Goal: Task Accomplishment & Management: Use online tool/utility

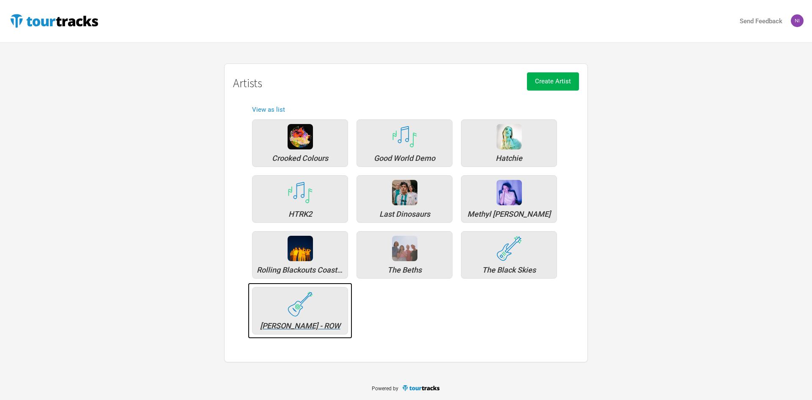
click at [333, 313] on div "[PERSON_NAME] - ROW" at bounding box center [300, 310] width 96 height 47
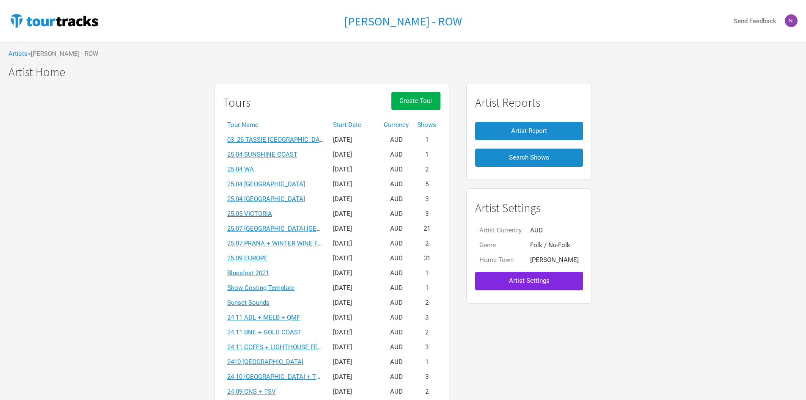
click at [356, 119] on th "Start Date" at bounding box center [354, 125] width 51 height 15
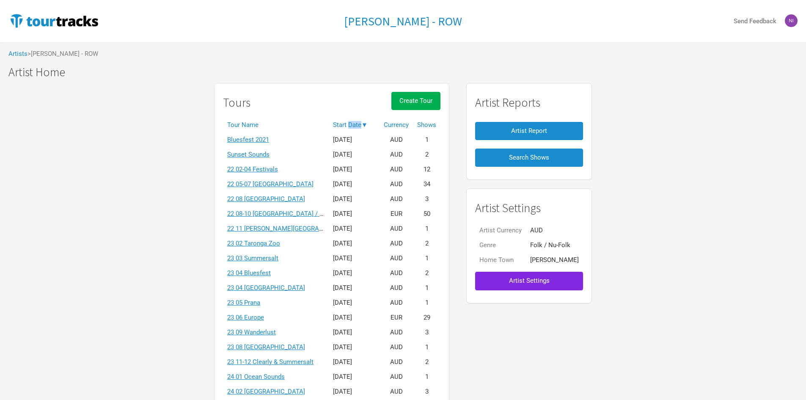
click at [356, 119] on th "Start Date ▼" at bounding box center [354, 125] width 51 height 15
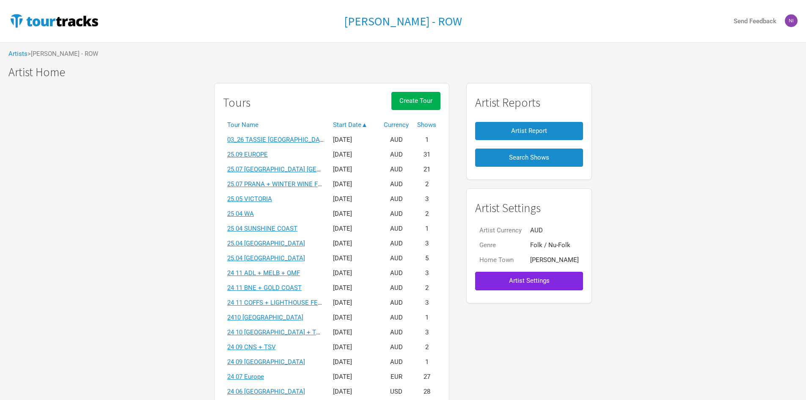
click at [242, 156] on link "25.09 EUROPE" at bounding box center [247, 155] width 41 height 8
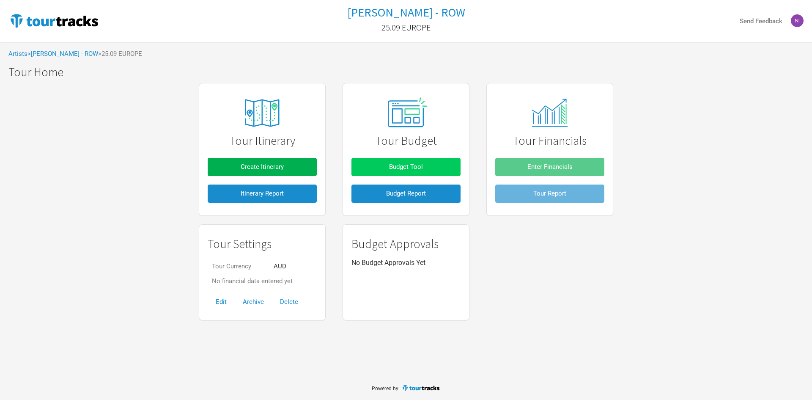
click at [384, 162] on button "Budget Tool" at bounding box center [405, 167] width 109 height 18
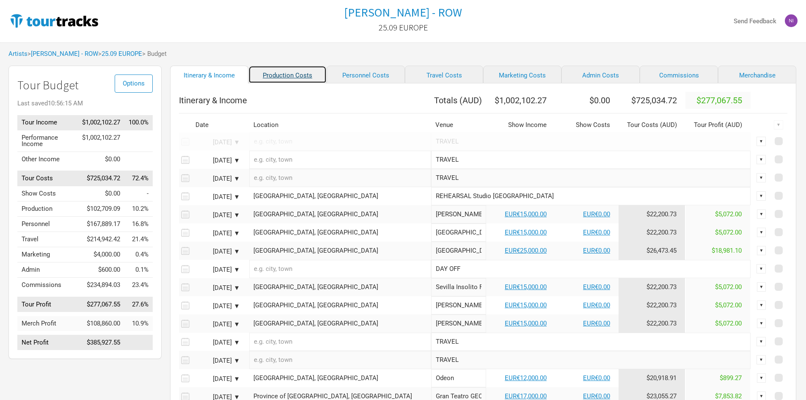
click at [248, 77] on link "Production Costs" at bounding box center [287, 75] width 78 height 18
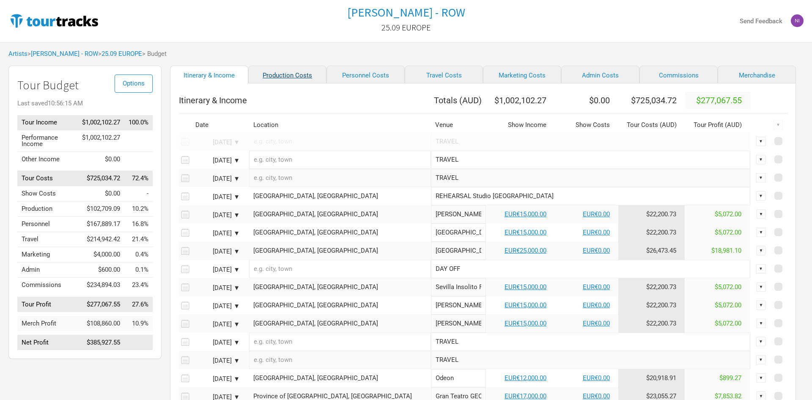
select select "Total Days"
select select "EUR"
select select "Shows"
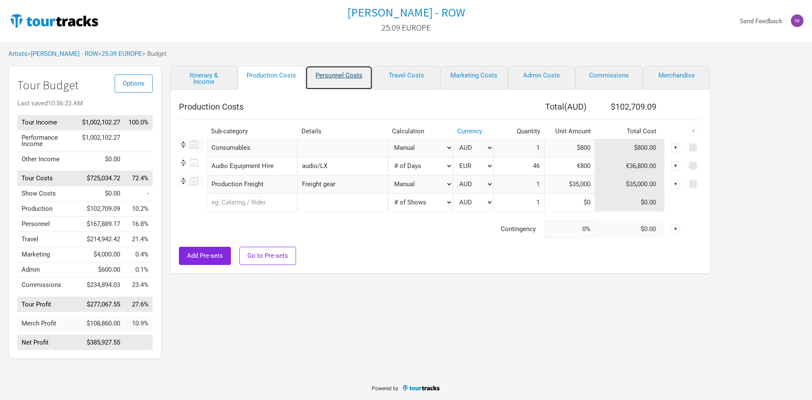
click at [330, 73] on link "Personnel Costs" at bounding box center [339, 78] width 68 height 24
select select "GBP"
select select "USD"
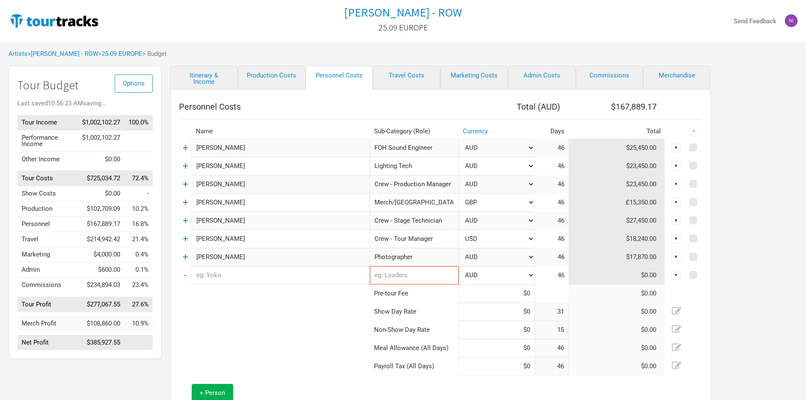
click at [236, 277] on input "text" at bounding box center [281, 275] width 178 height 18
type input "S"
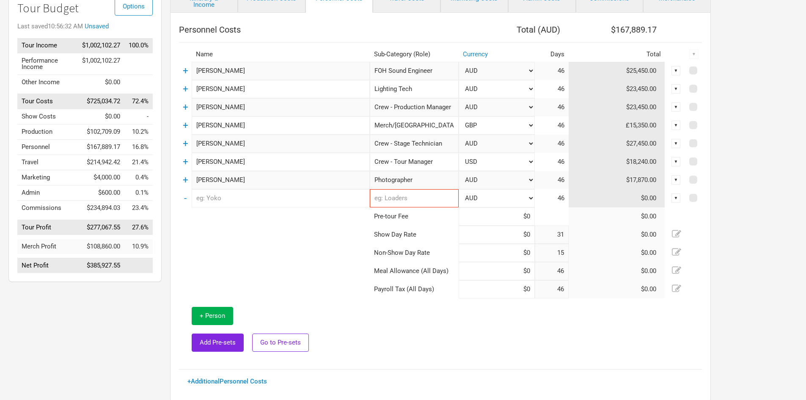
scroll to position [85, 0]
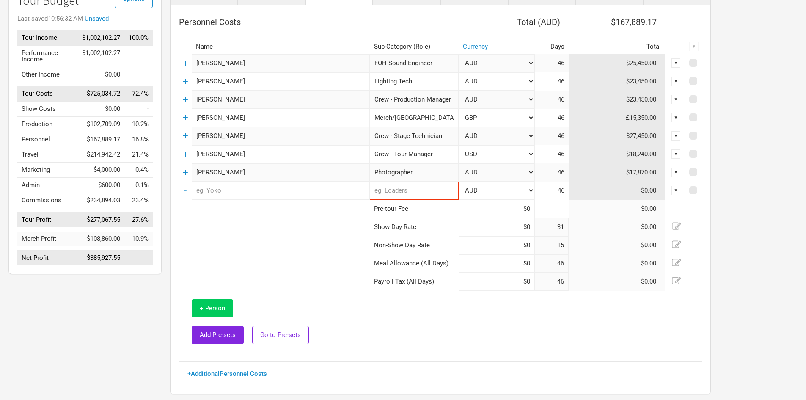
click at [215, 304] on span "+ Person" at bounding box center [212, 308] width 25 height 8
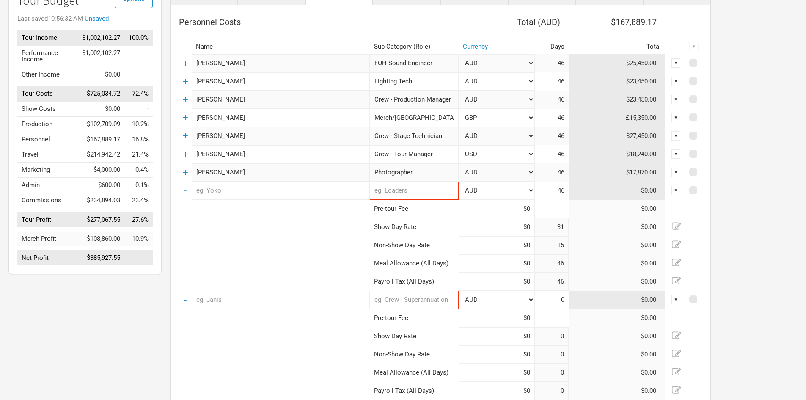
type input "31"
type input "15"
type input "46"
click at [253, 297] on input "text" at bounding box center [281, 300] width 178 height 18
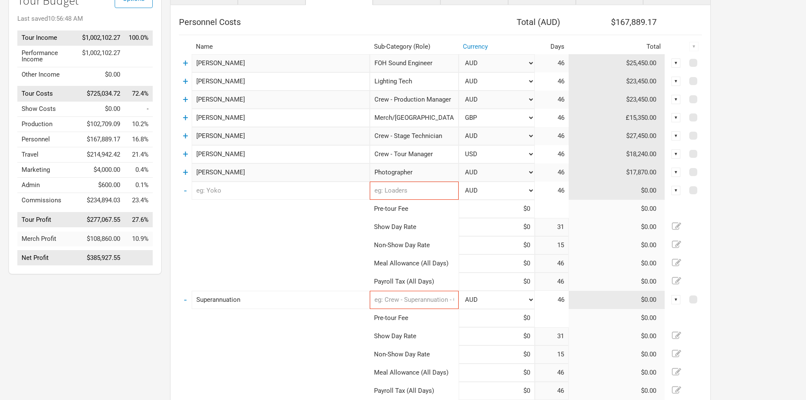
type input "Superannuation"
click at [401, 294] on input "text" at bounding box center [414, 300] width 89 height 18
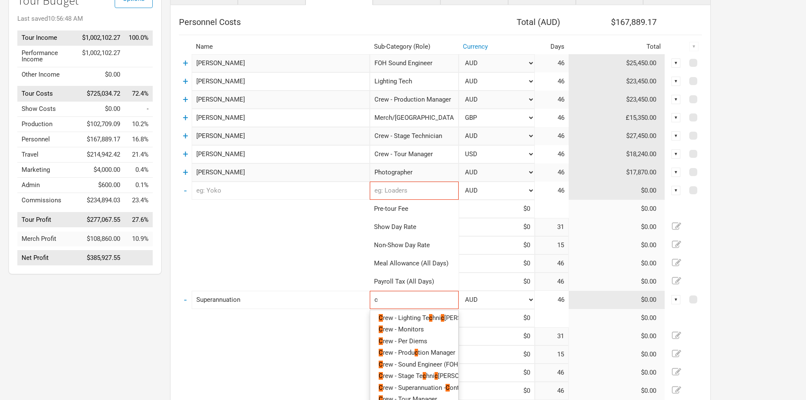
type input "cr"
type input "cre"
type input "crew"
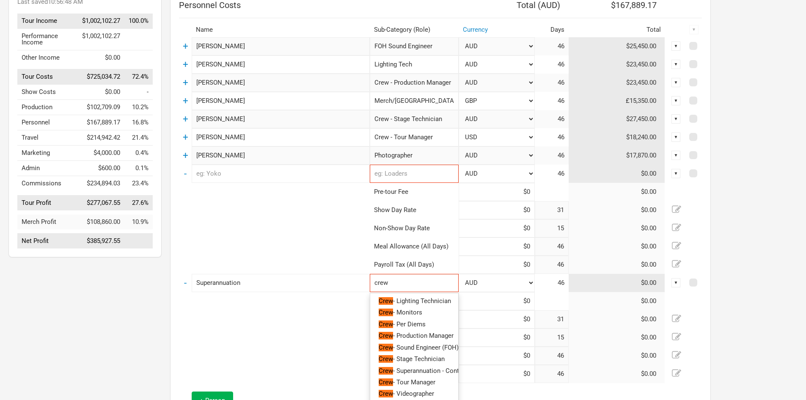
scroll to position [127, 0]
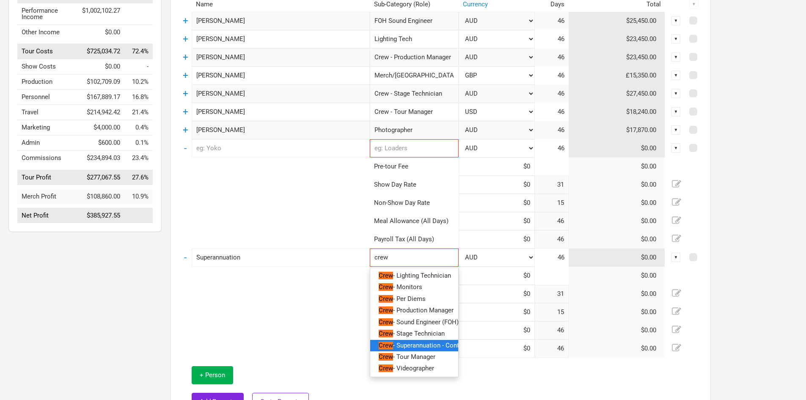
click at [417, 343] on span "- Superannuation - Contractors" at bounding box center [436, 345] width 86 height 8
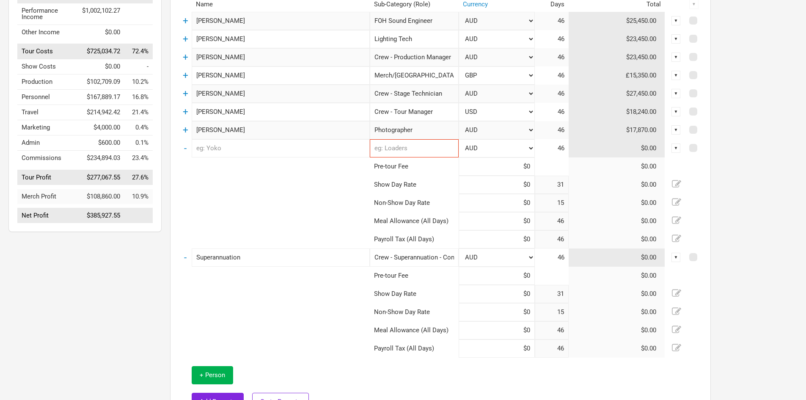
scroll to position [85, 0]
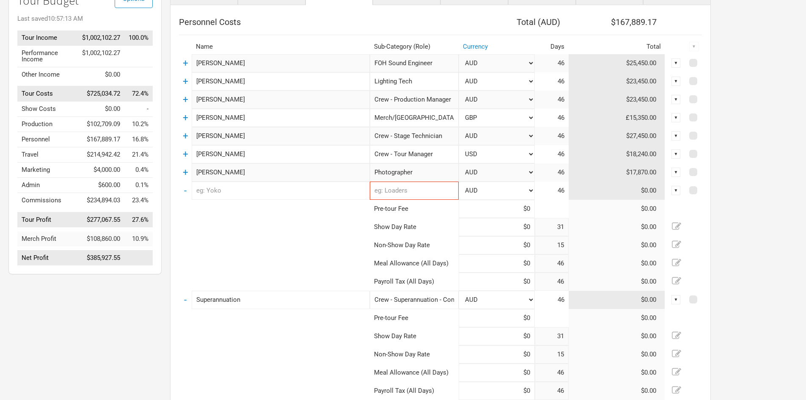
type input "Crew - Superannuation - Contractors"
click at [193, 188] on input "text" at bounding box center [281, 190] width 178 height 18
click at [192, 191] on input "text" at bounding box center [281, 190] width 178 height 18
click at [187, 194] on td "-" at bounding box center [185, 190] width 13 height 18
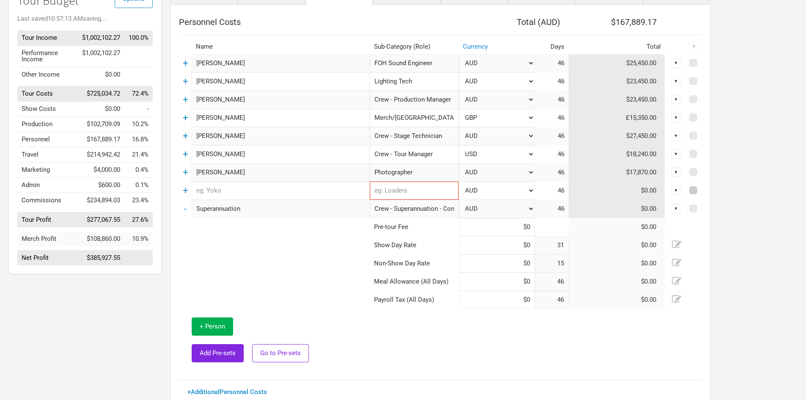
click at [691, 191] on span at bounding box center [693, 190] width 8 height 8
click at [702, 191] on input "checkbox" at bounding box center [704, 190] width 5 height 5
checkbox input "true"
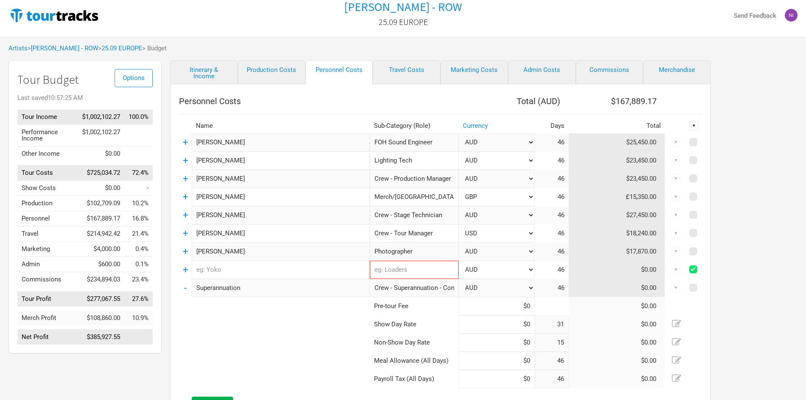
scroll to position [0, 0]
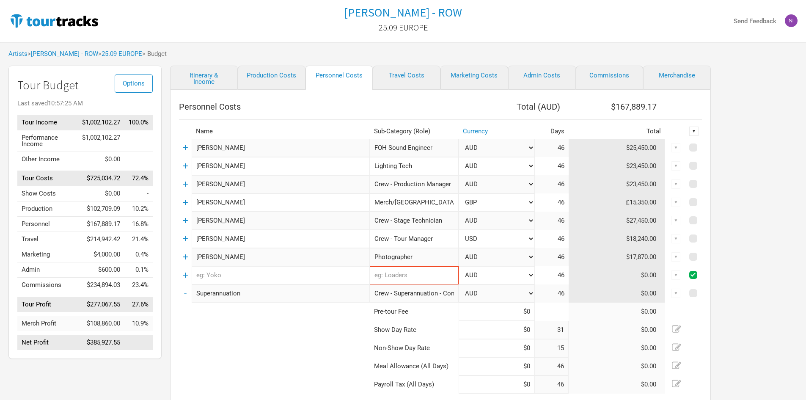
click at [692, 129] on div "▼" at bounding box center [693, 130] width 9 height 9
click at [663, 186] on link "Delete" at bounding box center [671, 189] width 45 height 6
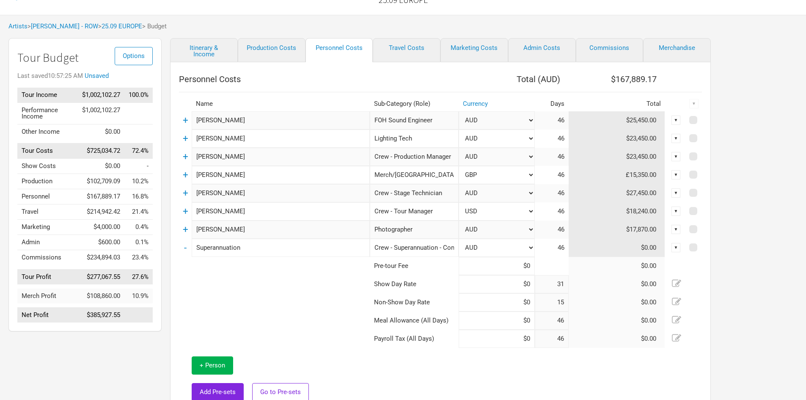
scroll to position [42, 0]
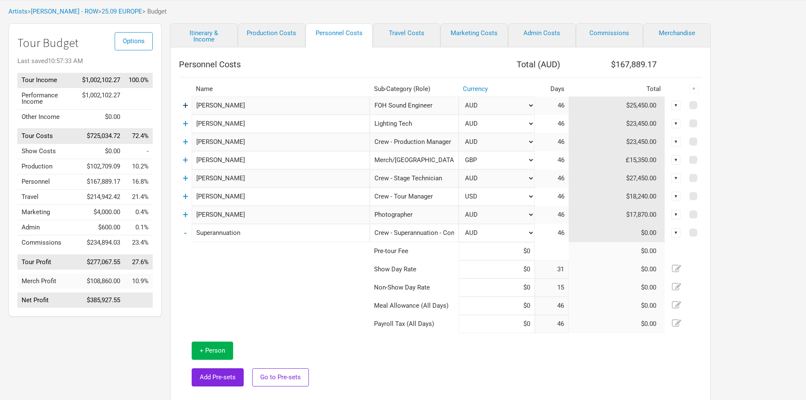
click at [186, 104] on link "+" at bounding box center [185, 105] width 5 height 11
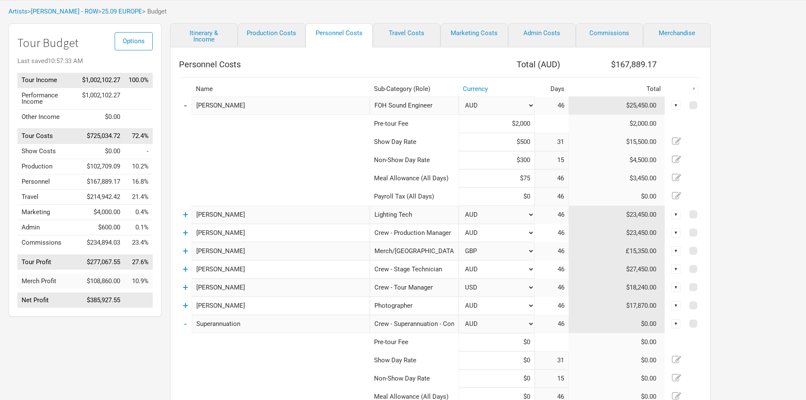
click at [184, 105] on link "-" at bounding box center [185, 105] width 3 height 11
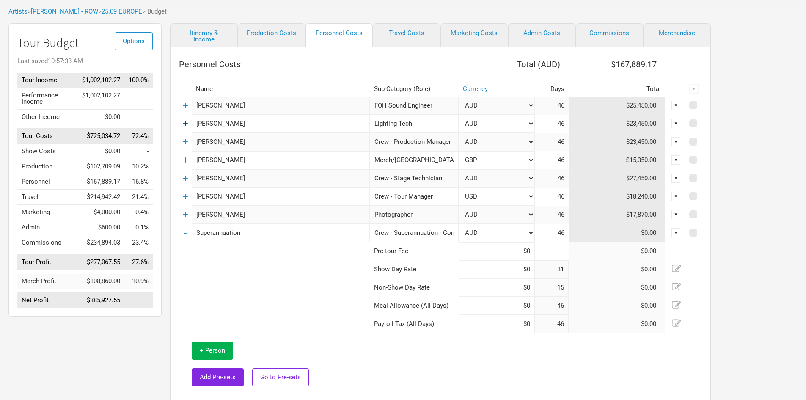
click at [187, 124] on link "+" at bounding box center [185, 123] width 5 height 11
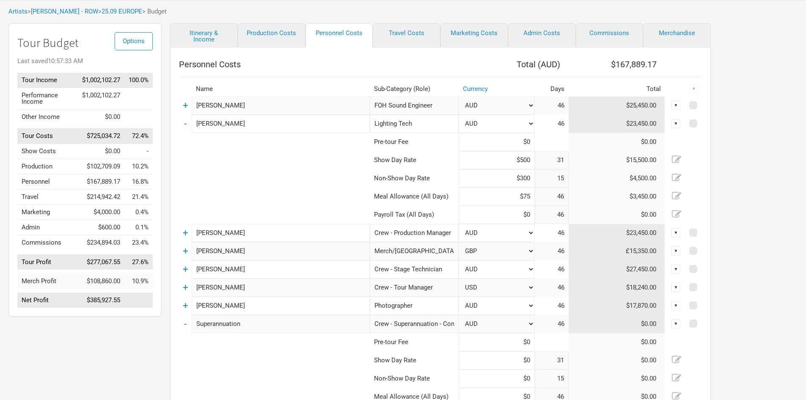
scroll to position [85, 0]
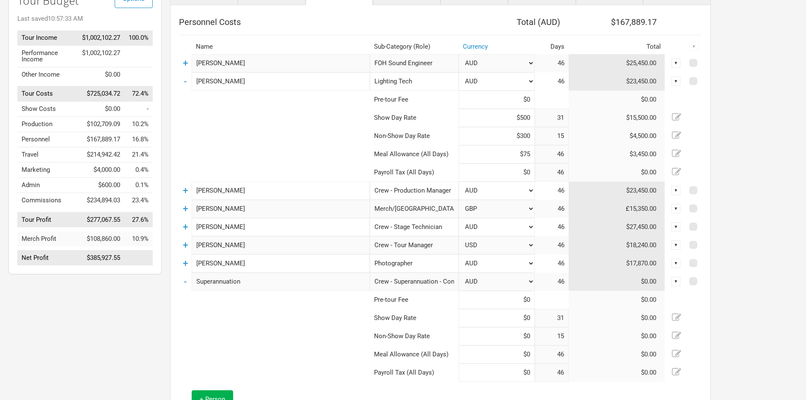
click at [187, 80] on td "-" at bounding box center [185, 81] width 13 height 18
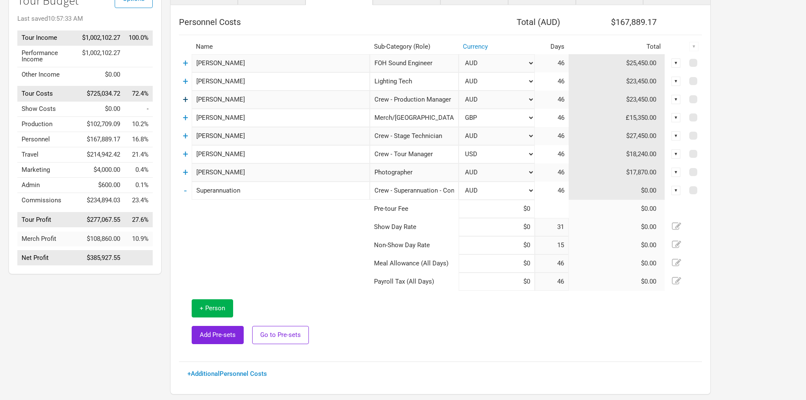
click at [185, 99] on link "+" at bounding box center [185, 99] width 5 height 11
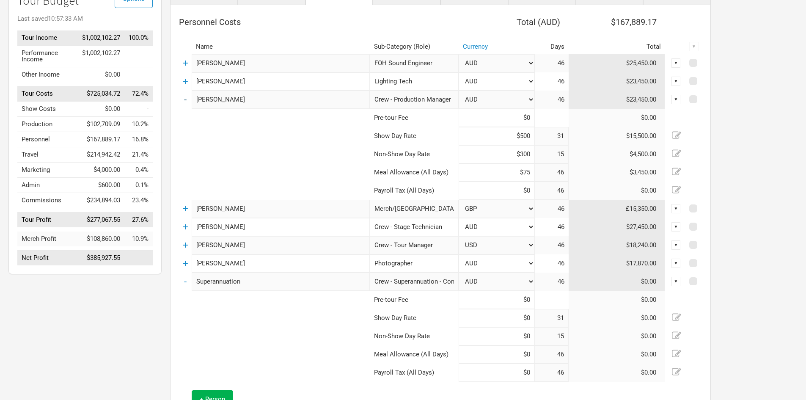
click at [184, 99] on link "-" at bounding box center [185, 99] width 3 height 11
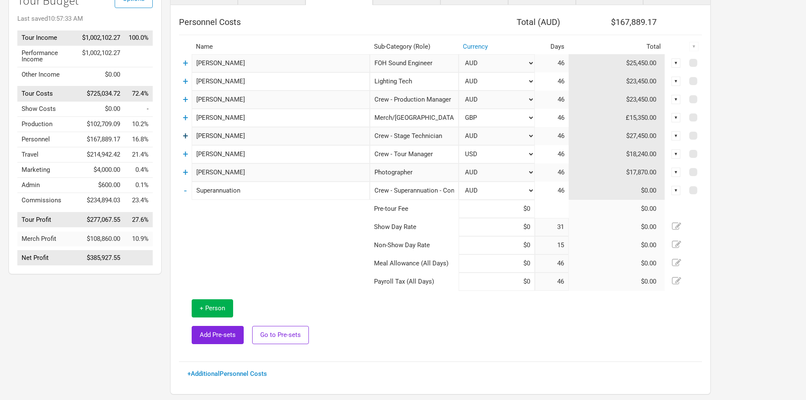
click at [184, 135] on link "+" at bounding box center [185, 135] width 5 height 11
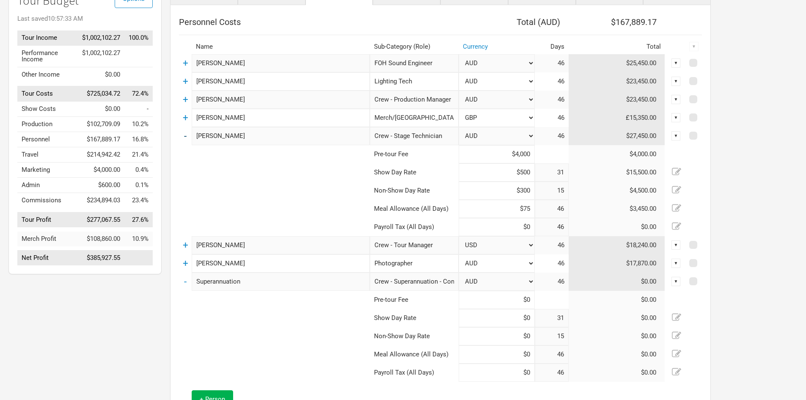
click at [186, 141] on link "-" at bounding box center [185, 135] width 3 height 11
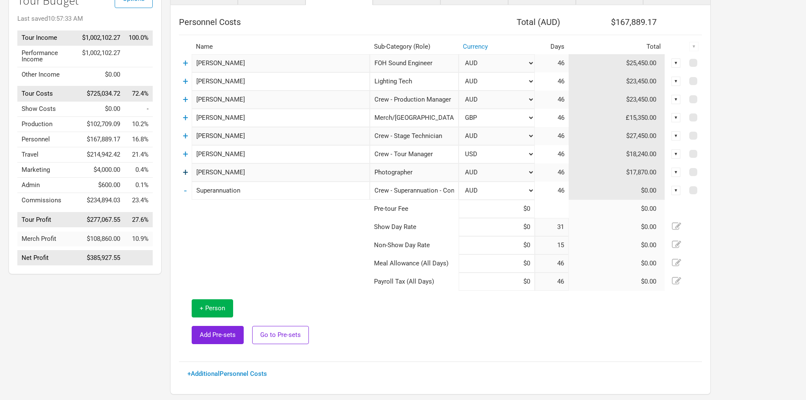
click at [185, 174] on link "+" at bounding box center [185, 172] width 5 height 11
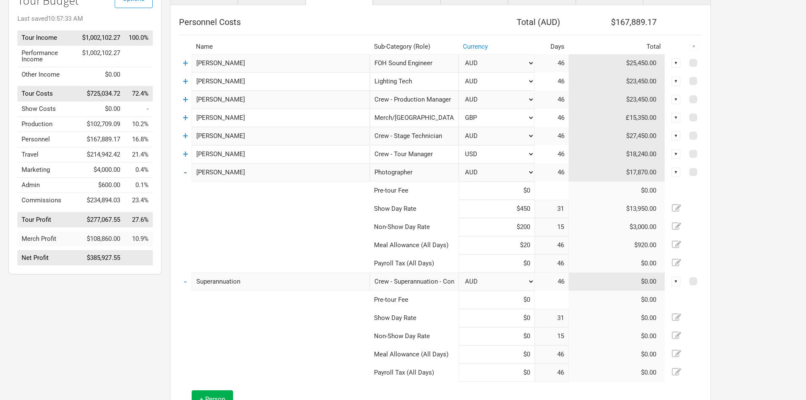
click at [184, 174] on link "-" at bounding box center [185, 172] width 3 height 11
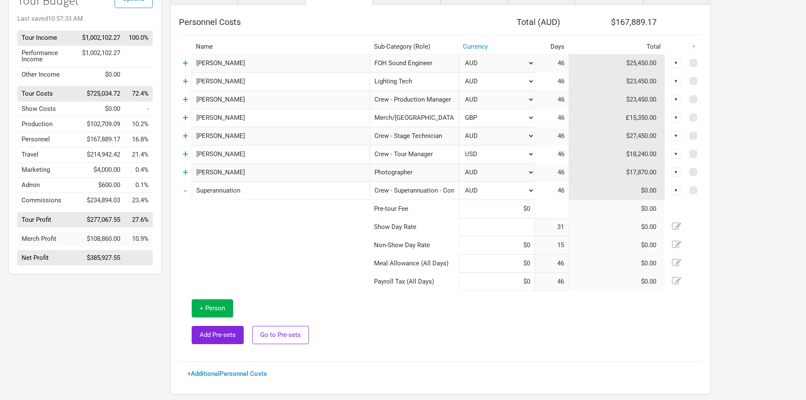
click at [488, 225] on input at bounding box center [496, 227] width 76 height 18
type input "$10,320"
type input "$0"
click at [538, 226] on tr "Show Day Rate $10,320 31 $319,920.00" at bounding box center [440, 227] width 523 height 18
type input "$0"
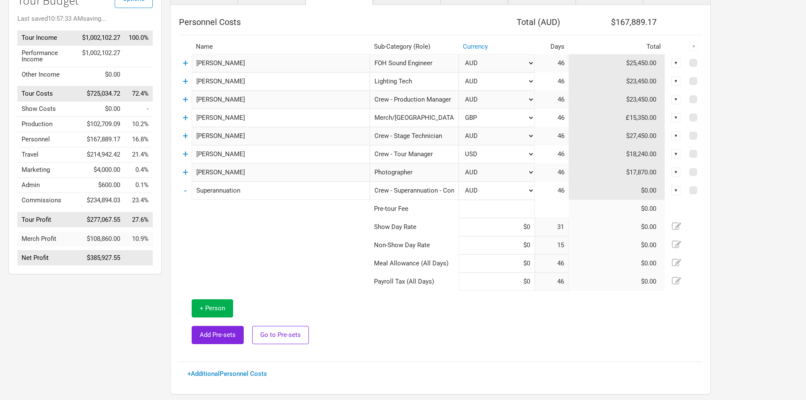
click at [511, 207] on input at bounding box center [496, 209] width 76 height 18
paste input "$10,320"
type input "$10,320"
type input "$0"
click at [184, 186] on link "-" at bounding box center [185, 190] width 3 height 11
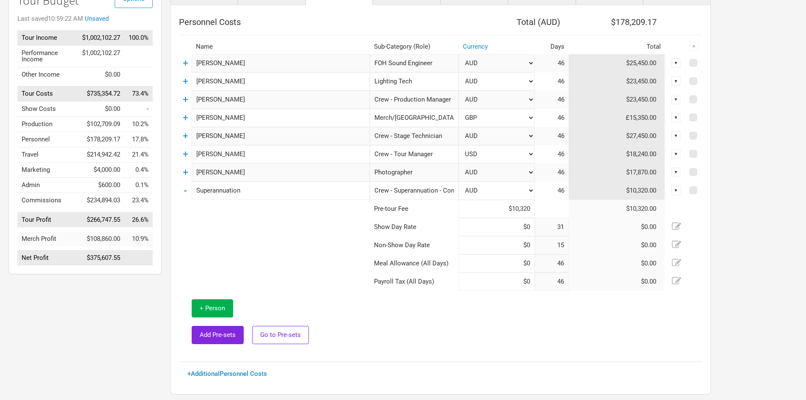
scroll to position [16, 0]
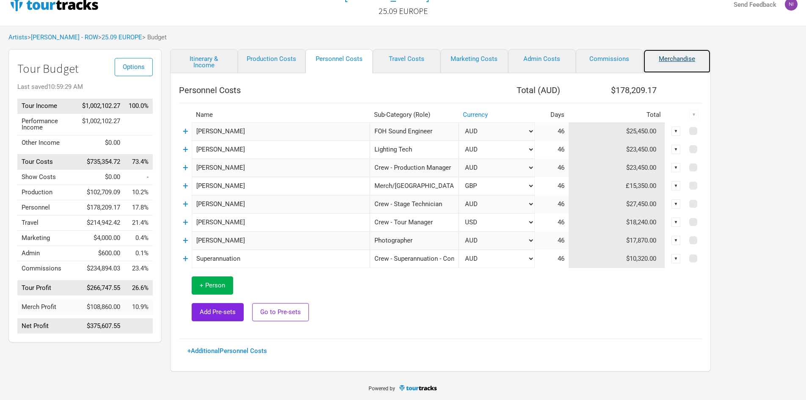
click at [654, 52] on link "Merchandise" at bounding box center [677, 61] width 68 height 24
select select "Shows"
select select "% of Gross Merch"
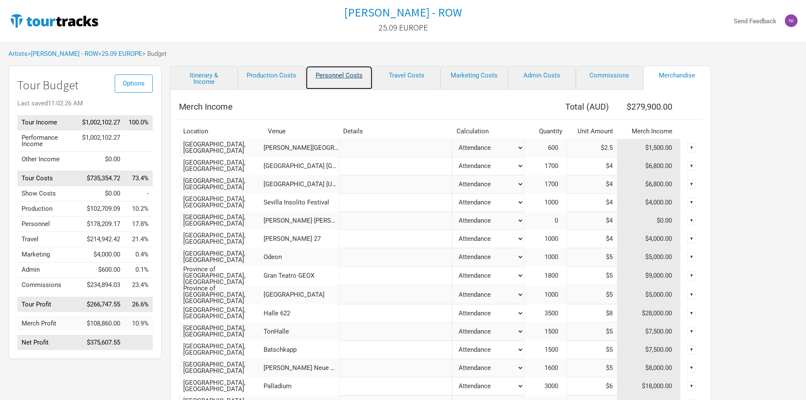
click at [351, 78] on link "Personnel Costs" at bounding box center [339, 78] width 68 height 24
select select "GBP"
select select "USD"
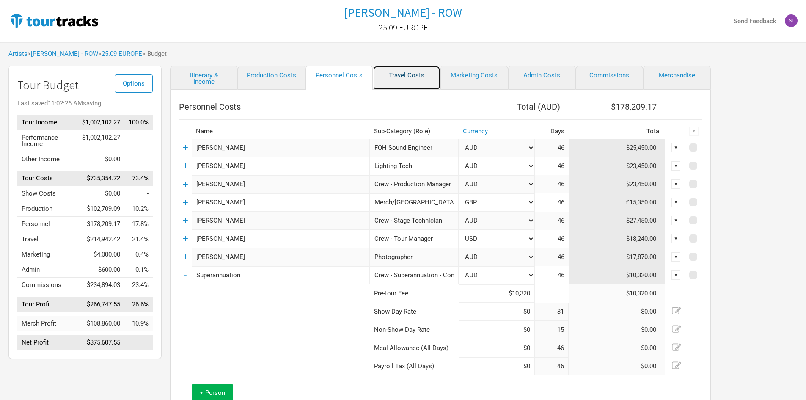
click at [402, 75] on link "Travel Costs" at bounding box center [407, 78] width 68 height 24
select select "EUR"
select select "GBP"
select select "EUR"
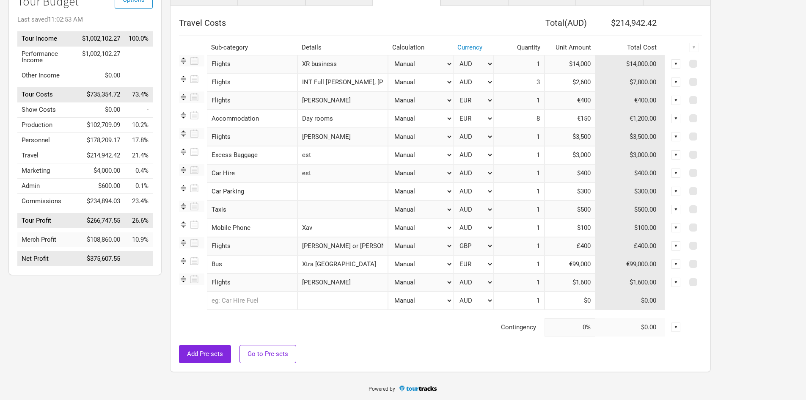
scroll to position [84, 0]
click at [690, 174] on span at bounding box center [693, 172] width 8 height 8
click at [702, 174] on input "checkbox" at bounding box center [704, 172] width 5 height 5
checkbox input "true"
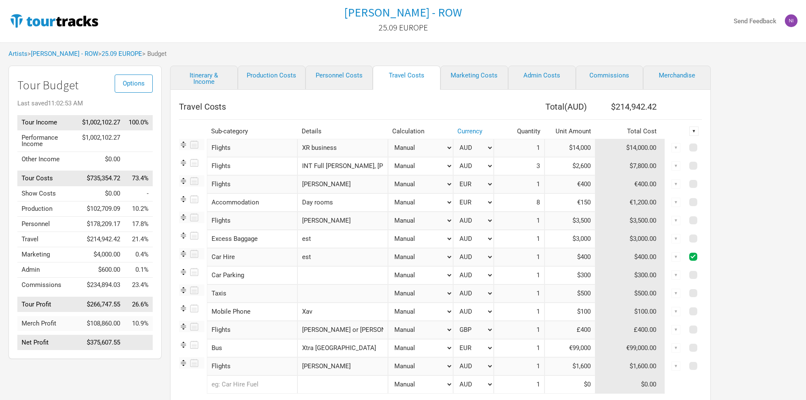
click at [696, 131] on div "▼" at bounding box center [693, 130] width 9 height 9
click at [658, 190] on link "Delete" at bounding box center [671, 189] width 45 height 6
